Goal: Task Accomplishment & Management: Manage account settings

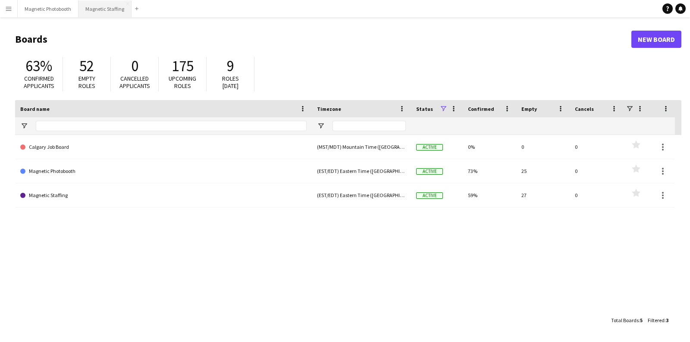
click at [99, 9] on button "Magnetic Staffing Close" at bounding box center [104, 8] width 53 height 17
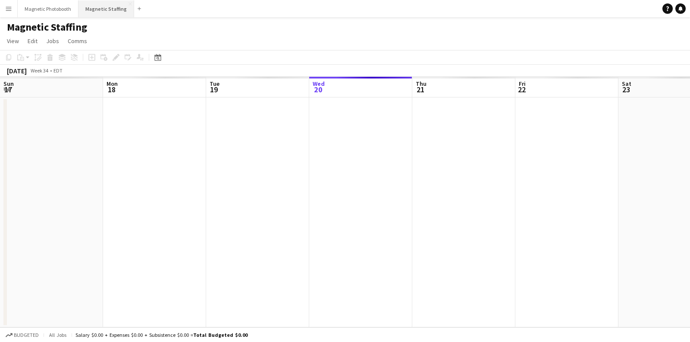
scroll to position [0, 206]
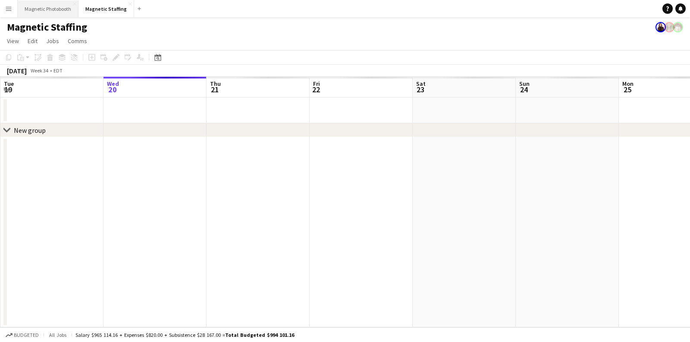
click at [60, 11] on button "Magnetic Photobooth Close" at bounding box center [48, 8] width 61 height 17
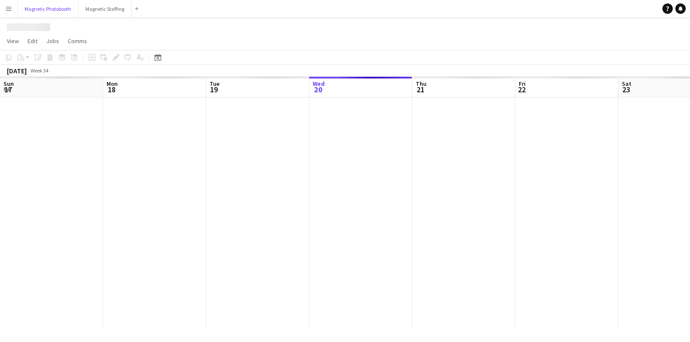
scroll to position [0, 206]
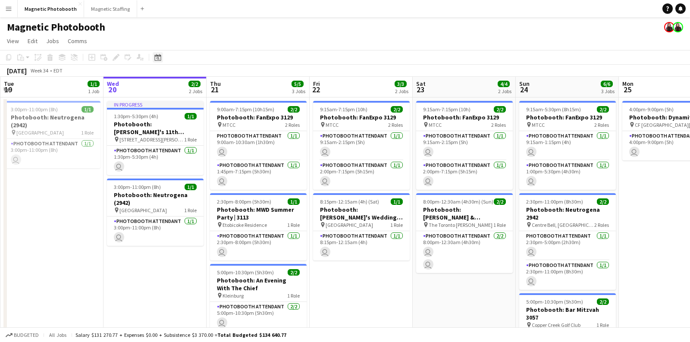
click at [157, 59] on icon at bounding box center [157, 58] width 3 height 3
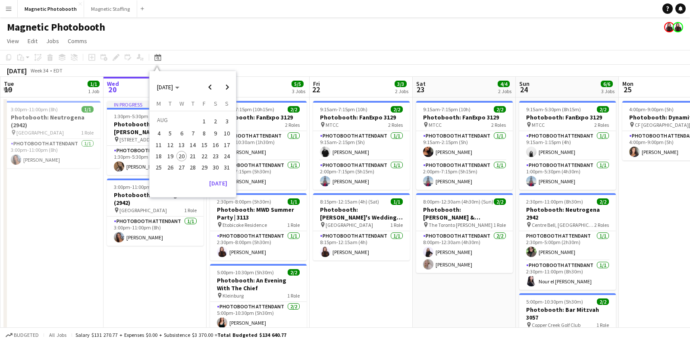
click at [204, 143] on span "15" at bounding box center [204, 145] width 10 height 10
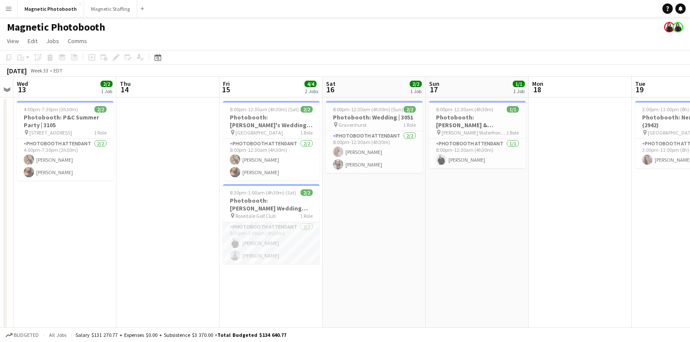
click at [277, 234] on app-card-role "Photobooth Attendant 2/2 8:30pm-1:00am (4h30m) jean-philippe roy Luccas Correia" at bounding box center [271, 243] width 97 height 42
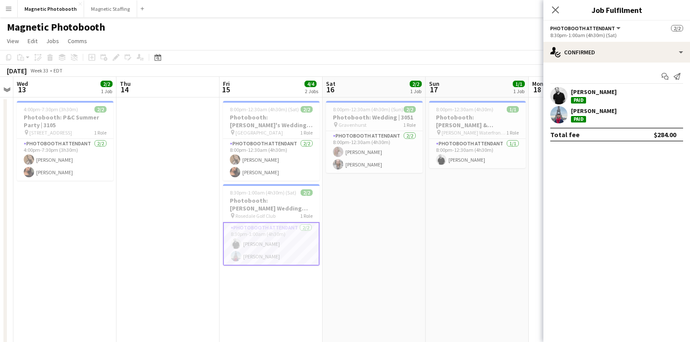
click at [653, 97] on div "jean-philippe roy Paid" at bounding box center [616, 95] width 147 height 17
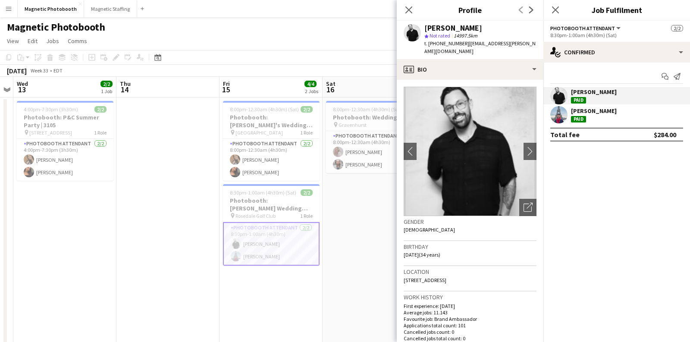
click at [665, 100] on div "jean-philippe roy Paid" at bounding box center [616, 95] width 147 height 17
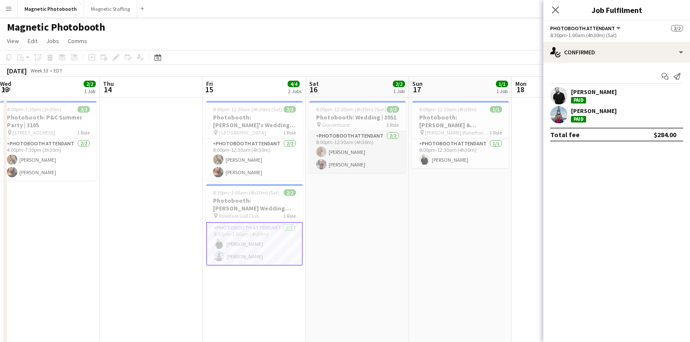
scroll to position [0, 313]
click at [679, 92] on div "jean-philippe roy Paid" at bounding box center [616, 95] width 147 height 17
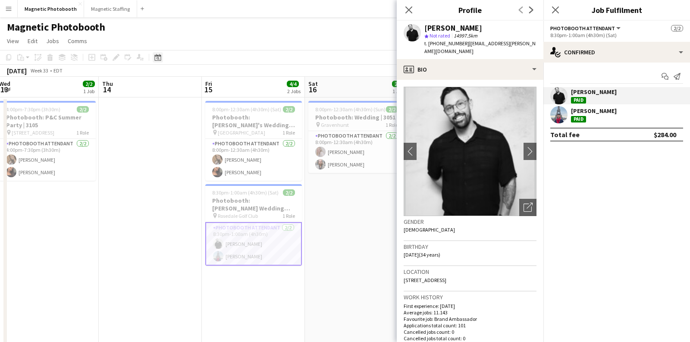
click at [155, 56] on icon at bounding box center [157, 57] width 6 height 7
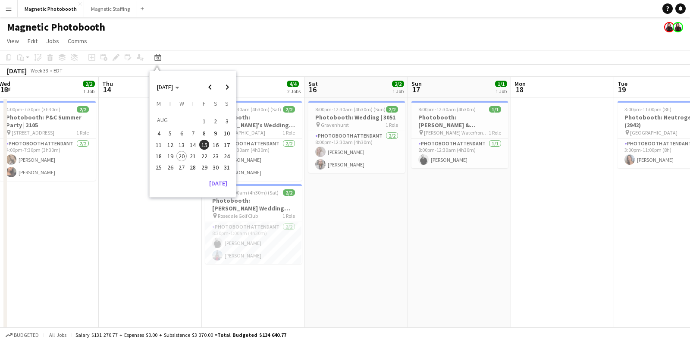
click at [195, 164] on span "28" at bounding box center [193, 167] width 10 height 10
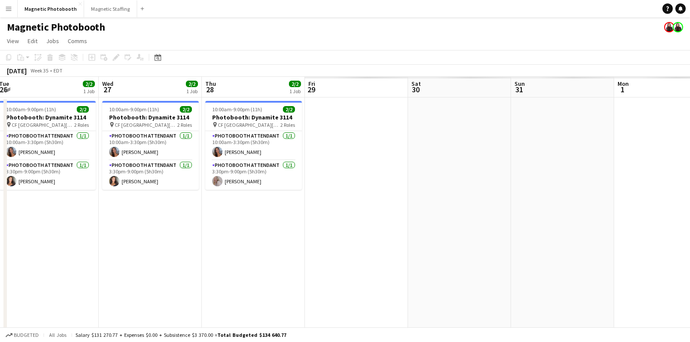
scroll to position [0, 296]
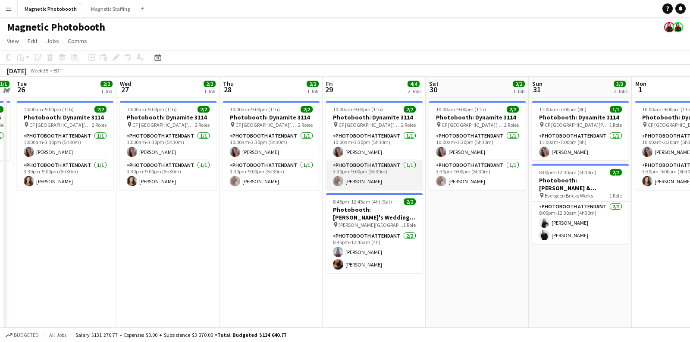
click at [372, 178] on app-card-role "Photobooth Attendant 1/1 3:30pm-9:00pm (5h30m) Roxanna Cyganek" at bounding box center [374, 174] width 97 height 29
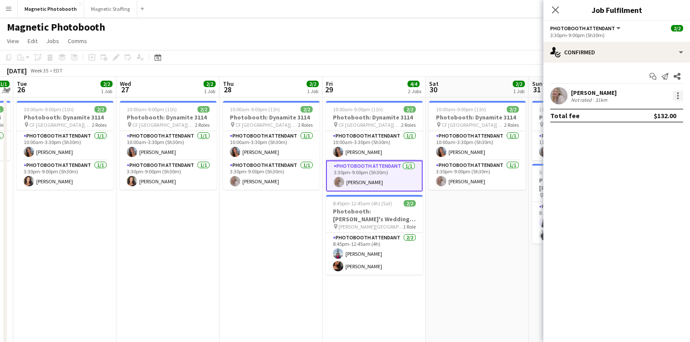
click at [675, 95] on div at bounding box center [678, 96] width 10 height 10
click at [645, 115] on span "Edit fee" at bounding box center [634, 111] width 23 height 7
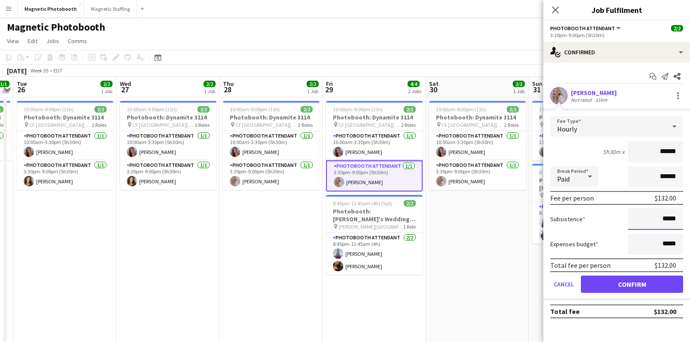
click at [675, 218] on input "*****" at bounding box center [655, 219] width 55 height 22
click at [552, 13] on icon at bounding box center [555, 10] width 8 height 8
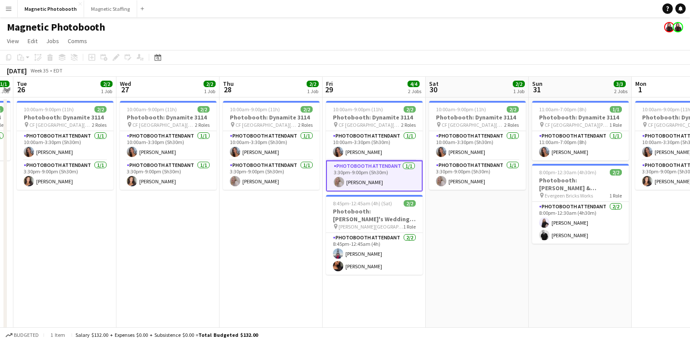
click at [508, 39] on app-page-menu "View Day view expanded Day view collapsed Month view Date picker Jump to today …" at bounding box center [345, 42] width 690 height 16
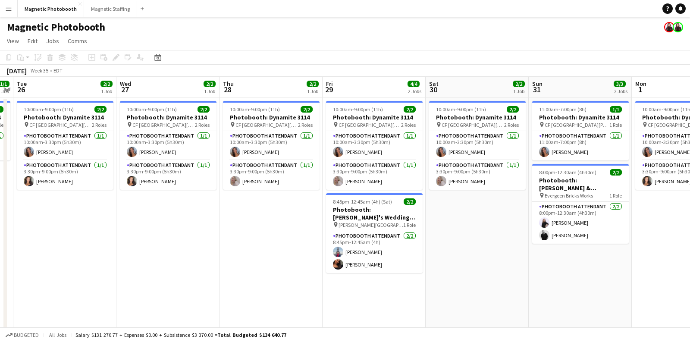
click at [512, 35] on app-page-menu "View Day view expanded Day view collapsed Month view Date picker Jump to today …" at bounding box center [345, 42] width 690 height 16
click at [109, 17] on button "Magnetic Staffing Close" at bounding box center [110, 8] width 53 height 17
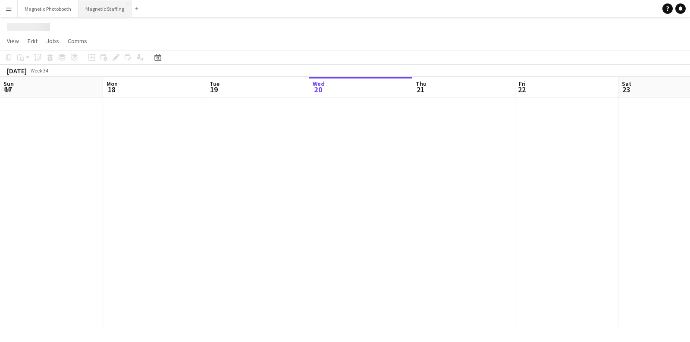
click at [109, 17] on button "Magnetic Staffing Close" at bounding box center [104, 8] width 53 height 17
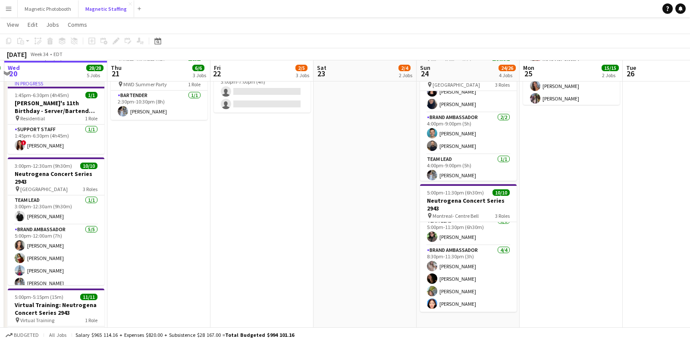
scroll to position [86, 0]
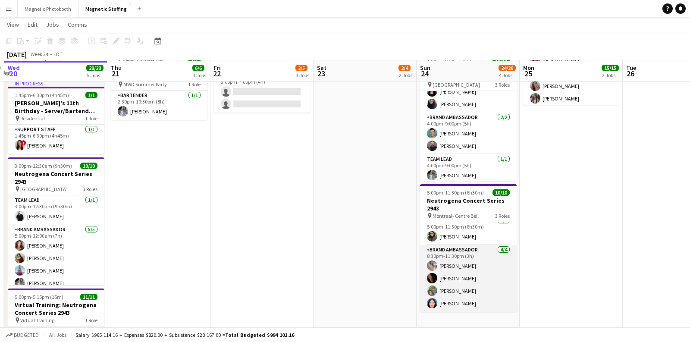
click at [444, 266] on app-card-role "Brand Ambassador 4/4 8:30pm-11:30pm (3h) Vanessa Cabral Sofia Solomita Hiba Man…" at bounding box center [468, 278] width 97 height 67
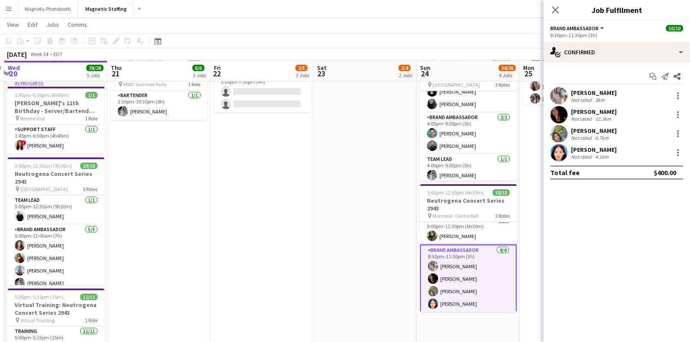
click at [602, 150] on div "Yousra Ennaji" at bounding box center [594, 150] width 46 height 8
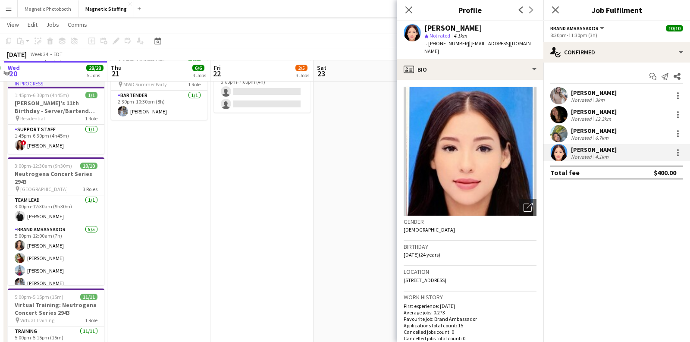
drag, startPoint x: 473, startPoint y: 30, endPoint x: 425, endPoint y: 30, distance: 47.9
click at [425, 30] on div "Yousra Ennaji" at bounding box center [480, 28] width 112 height 8
copy div "Yousra Ennaji"
click at [432, 159] on img at bounding box center [470, 151] width 133 height 129
click at [440, 156] on img at bounding box center [470, 151] width 133 height 129
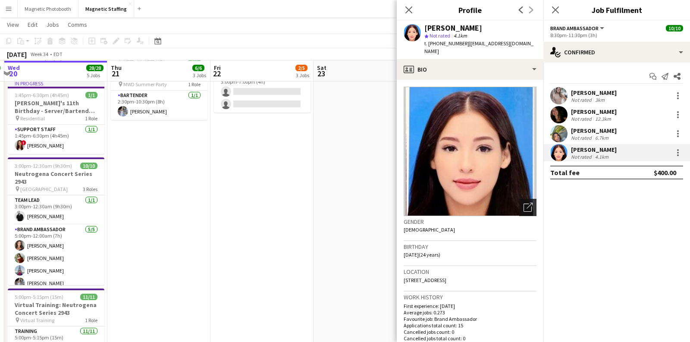
click at [524, 203] on icon "Open photos pop-in" at bounding box center [527, 207] width 9 height 9
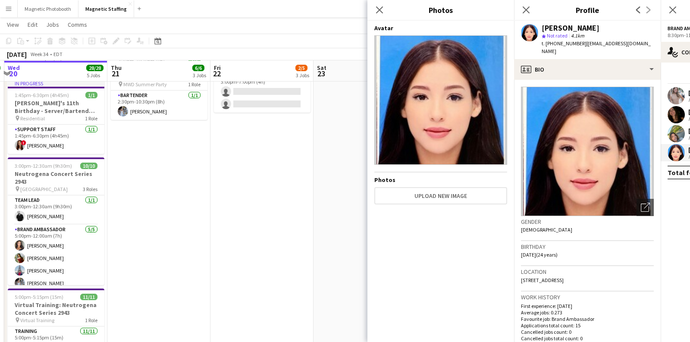
drag, startPoint x: 589, startPoint y: 27, endPoint x: 541, endPoint y: 28, distance: 48.3
click at [541, 28] on div "Yousra Ennaji" at bounding box center [597, 28] width 112 height 8
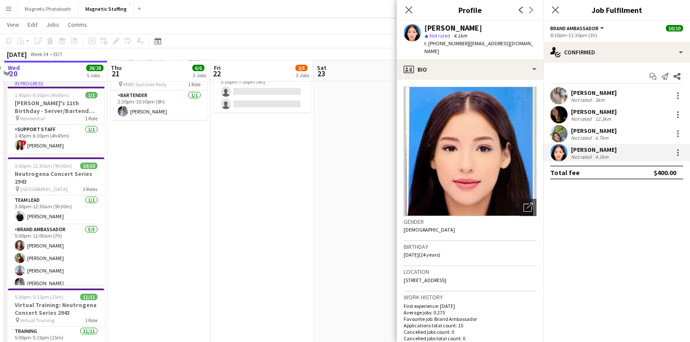
copy div "Yousra Ennaji"
click at [601, 125] on div "Hiba Mannou Not rated 6.7km" at bounding box center [616, 133] width 147 height 17
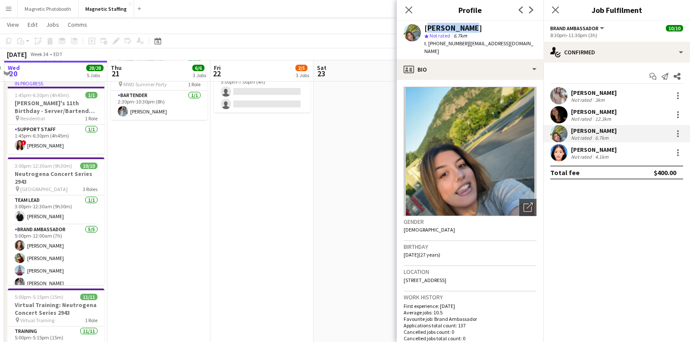
drag, startPoint x: 474, startPoint y: 28, endPoint x: 425, endPoint y: 30, distance: 49.2
click at [425, 30] on div "Hiba Mannou" at bounding box center [480, 28] width 112 height 8
copy div "Hiba Mannou"
click at [606, 100] on div "Not rated 3km" at bounding box center [594, 100] width 46 height 6
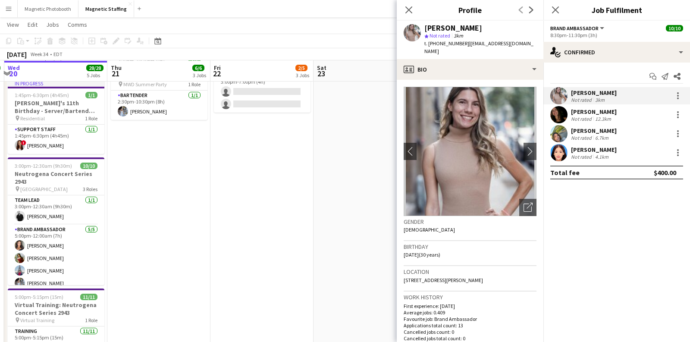
drag, startPoint x: 485, startPoint y: 30, endPoint x: 426, endPoint y: 31, distance: 59.1
click at [426, 31] on div "Vanessa Cabral" at bounding box center [480, 28] width 112 height 8
copy div "Vanessa Cabral"
click at [572, 112] on div "Sofia Solomita" at bounding box center [594, 112] width 46 height 8
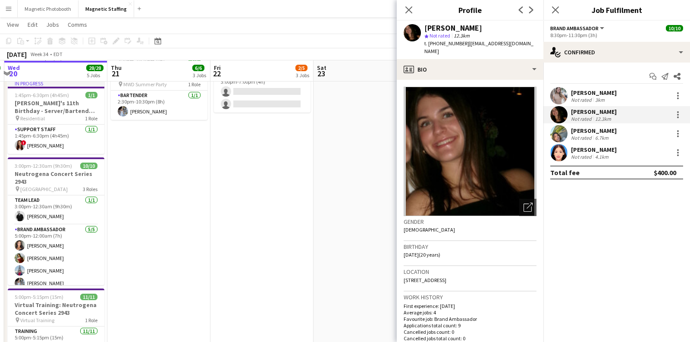
drag, startPoint x: 488, startPoint y: 27, endPoint x: 426, endPoint y: 30, distance: 63.0
click at [426, 30] on div "Sofia Solomita" at bounding box center [480, 28] width 112 height 8
copy div "Sofia Solomita"
click at [408, 9] on icon "Close pop-in" at bounding box center [408, 10] width 8 height 8
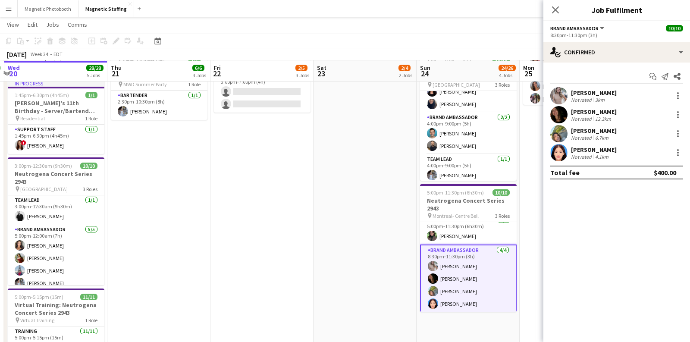
click at [397, 141] on app-date-cell "7:00am-5:00pm (10h) 2/2 Spartan Ottawa - Perfect Sports pin OTTAWA 1 Role Brand…" at bounding box center [364, 161] width 103 height 557
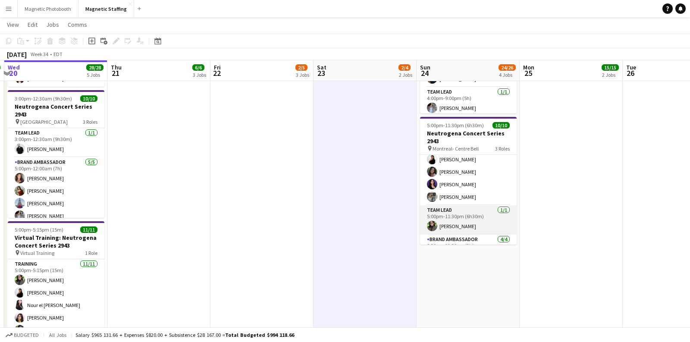
scroll to position [0, 0]
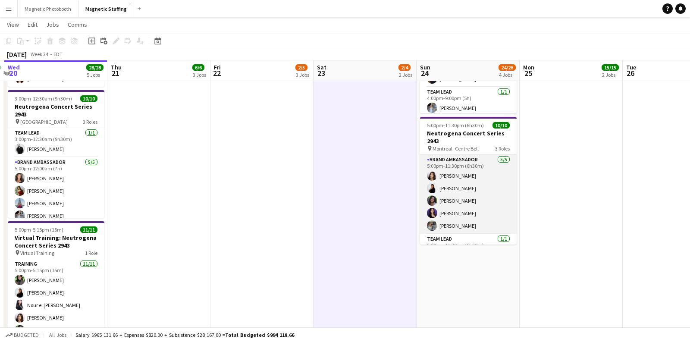
click at [453, 170] on app-card-role "Brand Ambassador 5/5 5:00pm-11:30pm (6h30m) Sharon Azarine Sarah Amoura Emna To…" at bounding box center [468, 194] width 97 height 79
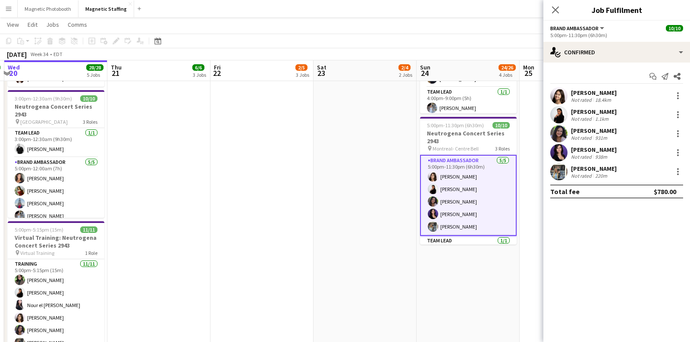
drag, startPoint x: 612, startPoint y: 94, endPoint x: 572, endPoint y: 94, distance: 39.7
click at [572, 94] on div "Sharon Azarine Not rated 18.4km" at bounding box center [616, 95] width 147 height 17
copy div "Sharon Azarine"
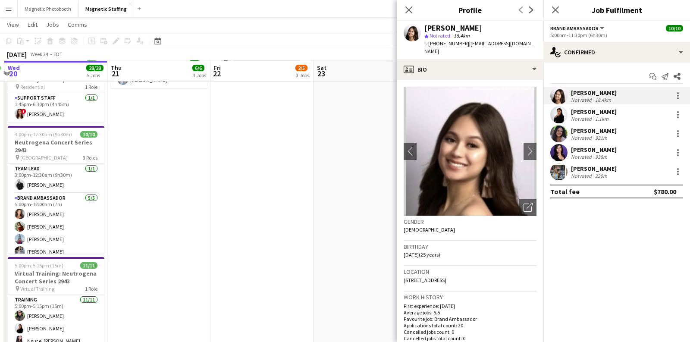
scroll to position [247, 0]
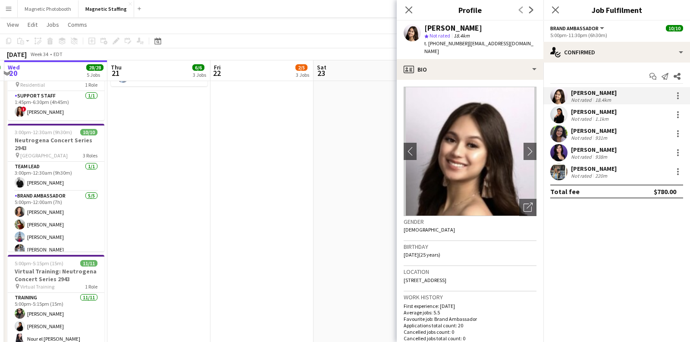
click at [588, 117] on div "Not rated" at bounding box center [582, 119] width 22 height 6
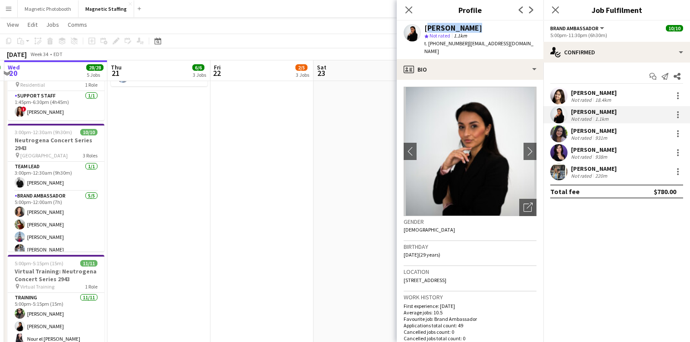
drag, startPoint x: 480, startPoint y: 28, endPoint x: 426, endPoint y: 29, distance: 54.8
click at [426, 29] on div "Sarah Amoura" at bounding box center [480, 28] width 112 height 8
copy div "Sarah Amoura"
click at [579, 129] on div "Emna Touil" at bounding box center [594, 131] width 46 height 8
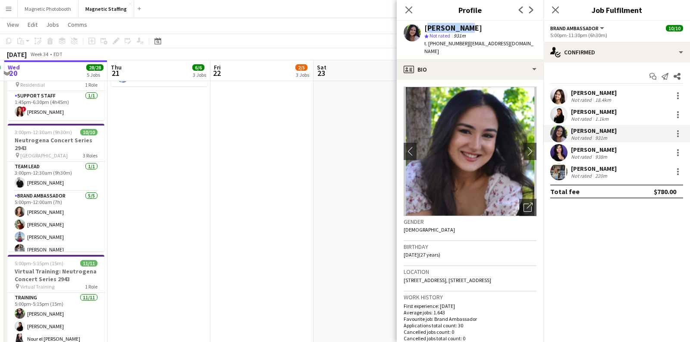
drag, startPoint x: 467, startPoint y: 25, endPoint x: 426, endPoint y: 27, distance: 41.0
click at [426, 27] on div "Emna Touil" at bounding box center [480, 28] width 112 height 8
copy div "Emna Touil"
drag, startPoint x: 608, startPoint y: 147, endPoint x: 571, endPoint y: 148, distance: 37.1
click at [571, 148] on div "Heidi Filici Not rated 938m" at bounding box center [616, 152] width 147 height 17
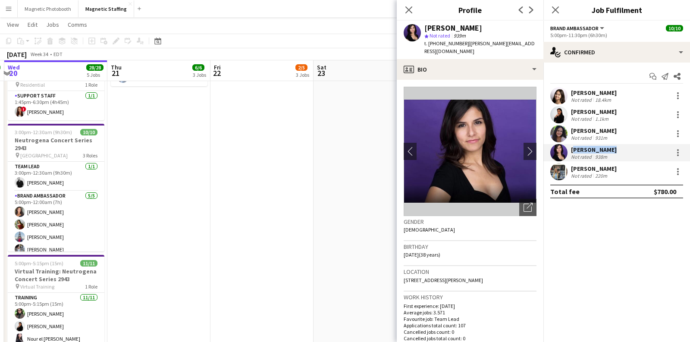
copy div "Heidi Filici"
drag, startPoint x: 609, startPoint y: 167, endPoint x: 571, endPoint y: 169, distance: 37.6
click at [571, 169] on div "Louise Flouhr Not rated 220m" at bounding box center [616, 171] width 147 height 17
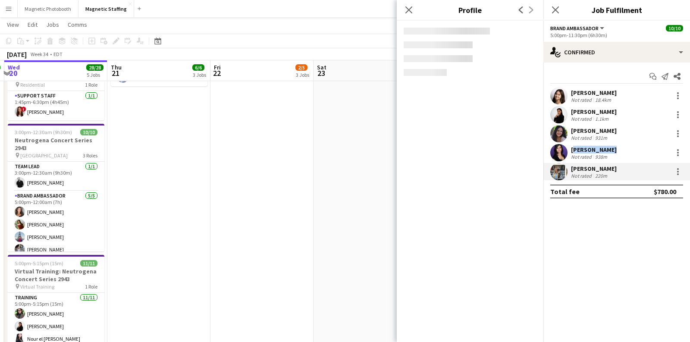
copy div "Louise Flouhr"
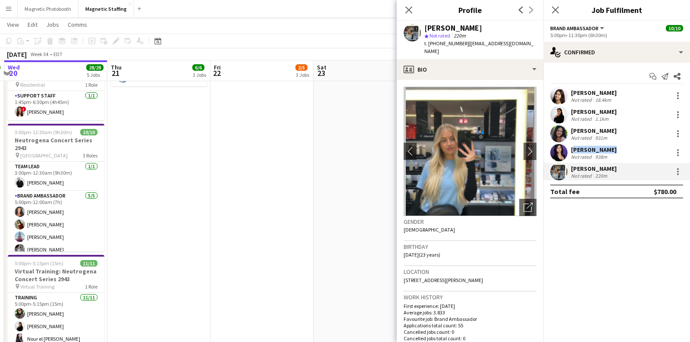
click at [364, 165] on app-date-cell "7:00am-5:00pm (10h) 2/2 Spartan Ottawa - Perfect Sports pin OTTAWA 1 Role Brand…" at bounding box center [364, 128] width 103 height 557
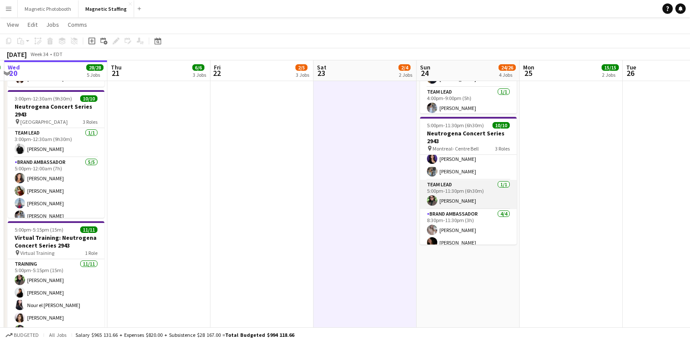
scroll to position [59, 0]
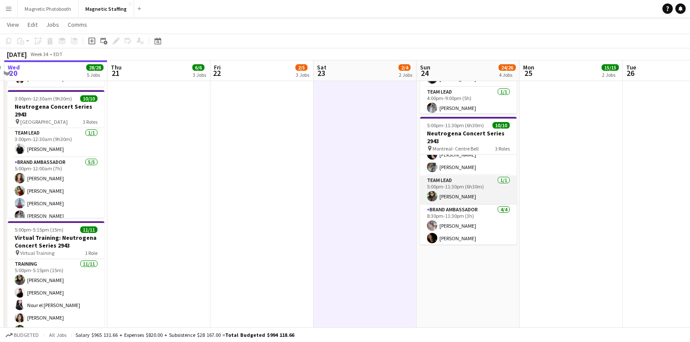
click at [472, 194] on app-card-role "Team Lead 1/1 5:00pm-11:30pm (6h30m) Sophia Zerhboub" at bounding box center [468, 189] width 97 height 29
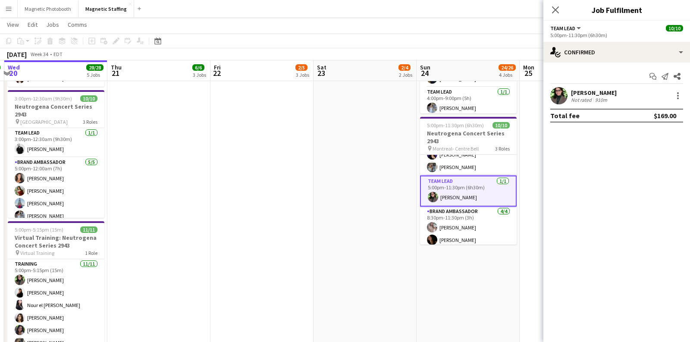
drag, startPoint x: 620, startPoint y: 93, endPoint x: 572, endPoint y: 93, distance: 47.9
click at [572, 93] on div "Sophia Zerhboub Not rated 910m" at bounding box center [616, 95] width 147 height 17
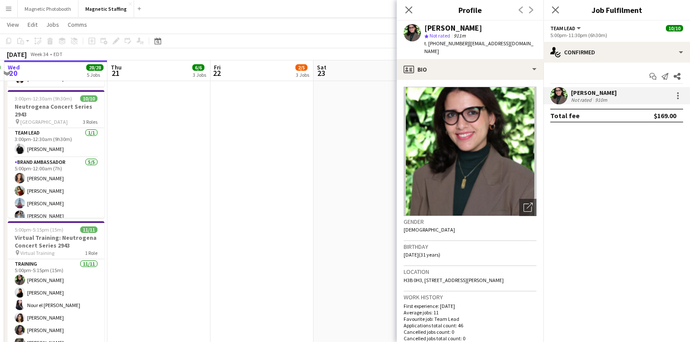
click at [332, 163] on app-date-cell "7:00am-5:00pm (10h) 2/2 Spartan Ottawa - Perfect Sports pin OTTAWA 1 Role Brand…" at bounding box center [364, 94] width 103 height 557
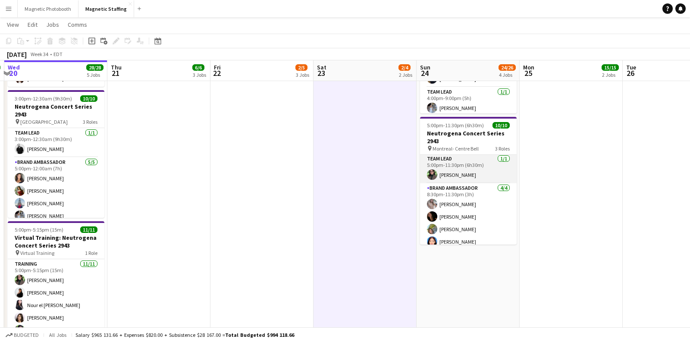
scroll to position [84, 0]
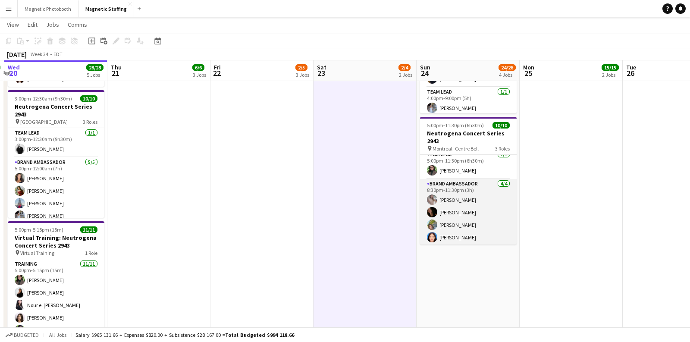
click at [463, 205] on app-card-role "Brand Ambassador 4/4 8:30pm-11:30pm (3h) Vanessa Cabral Sofia Solomita Hiba Man…" at bounding box center [468, 212] width 97 height 67
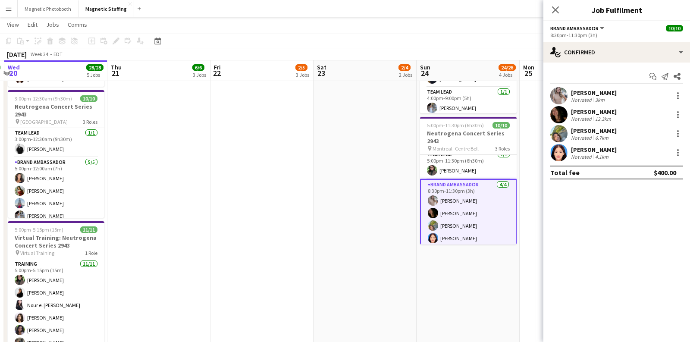
drag, startPoint x: 624, startPoint y: 95, endPoint x: 566, endPoint y: 95, distance: 58.6
click at [566, 95] on div "Vanessa Cabral Not rated 3km" at bounding box center [616, 95] width 147 height 17
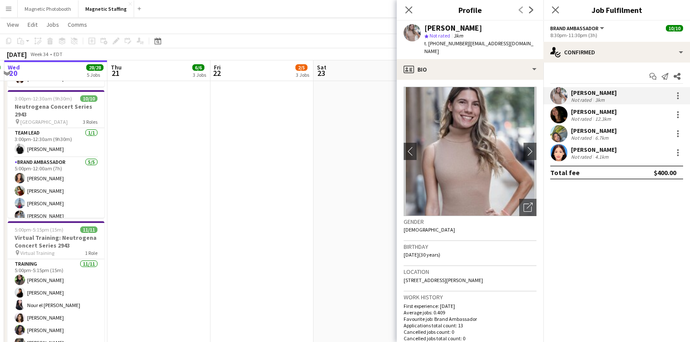
drag, startPoint x: 617, startPoint y: 113, endPoint x: 572, endPoint y: 114, distance: 45.7
click at [572, 114] on div "Sofia Solomita Not rated 12.3km" at bounding box center [616, 114] width 147 height 17
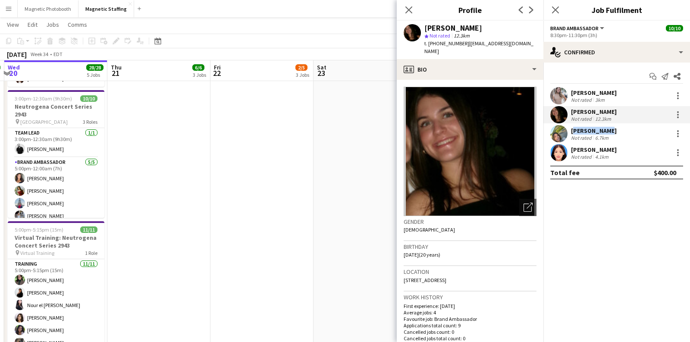
drag, startPoint x: 608, startPoint y: 131, endPoint x: 571, endPoint y: 132, distance: 37.1
click at [571, 132] on div "Hiba Mannou Not rated 6.7km" at bounding box center [616, 133] width 147 height 17
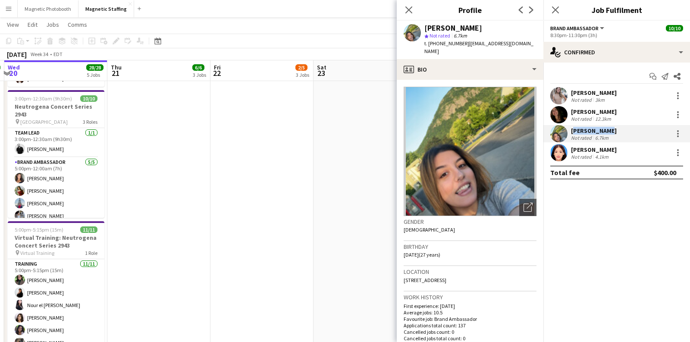
drag, startPoint x: 612, startPoint y: 147, endPoint x: 569, endPoint y: 150, distance: 42.8
click at [569, 150] on div "Yousra Ennaji Not rated 4.1km" at bounding box center [616, 152] width 147 height 17
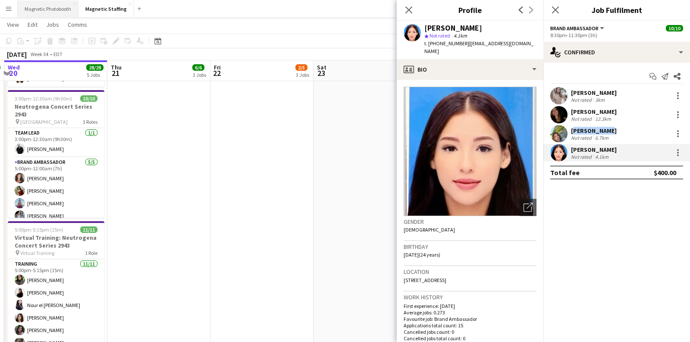
click at [62, 9] on button "Magnetic Photobooth Close" at bounding box center [48, 8] width 61 height 17
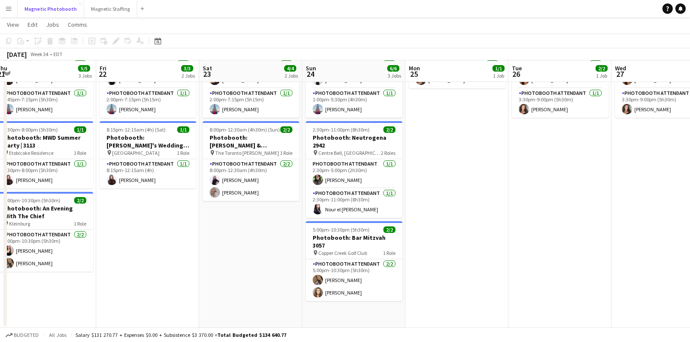
scroll to position [72, 0]
click at [345, 194] on app-card-role "Photobooth Attendant 1/1 2:30pm-11:00pm (8h30m) Nour el houda Grissen" at bounding box center [354, 202] width 97 height 29
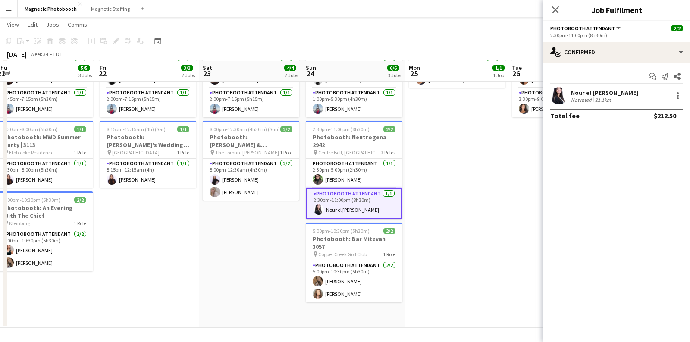
drag, startPoint x: 630, startPoint y: 91, endPoint x: 571, endPoint y: 94, distance: 59.1
click at [571, 94] on div "Nour el houda Grissen Not rated 21.1km" at bounding box center [616, 95] width 147 height 17
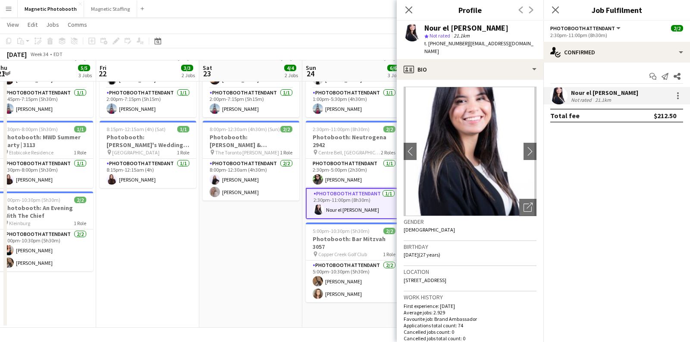
click at [250, 257] on app-date-cell "9:15am-7:15pm (10h) 2/2 Photobooth: FanExpo 3129 pin MTCC 2 Roles Photobooth At…" at bounding box center [250, 176] width 103 height 303
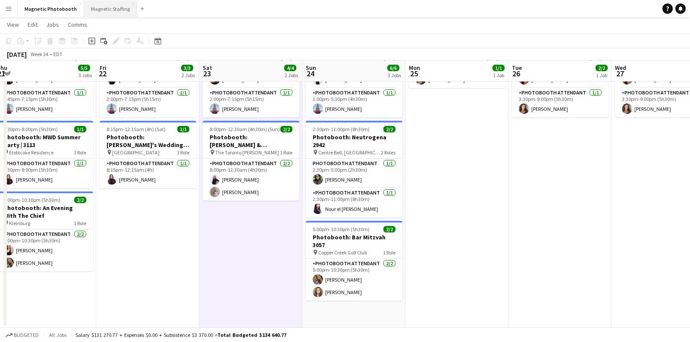
click at [120, 10] on button "Magnetic Staffing Close" at bounding box center [110, 8] width 53 height 17
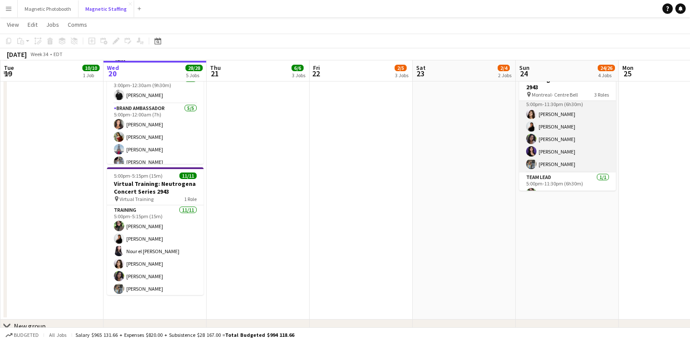
scroll to position [9, 0]
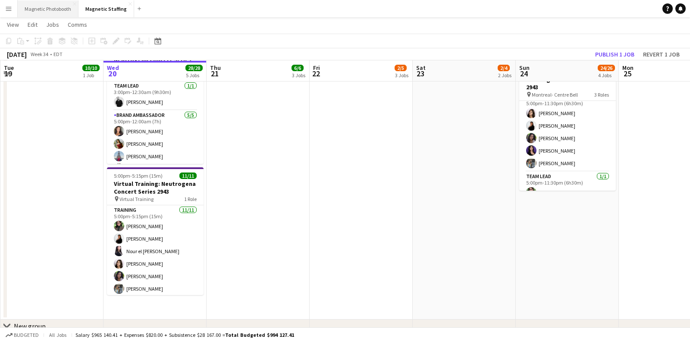
click at [64, 16] on button "Magnetic Photobooth Close" at bounding box center [48, 8] width 61 height 17
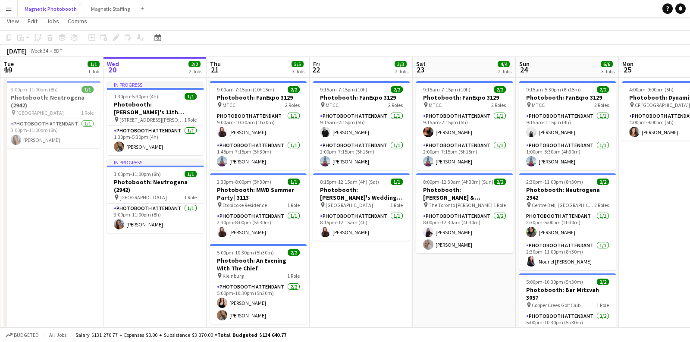
scroll to position [20, 0]
